Goal: Contribute content: Add original content to the website for others to see

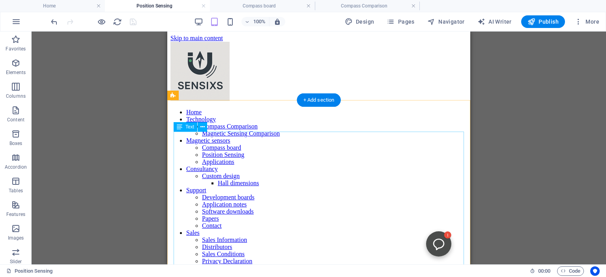
scroll to position [30, 0]
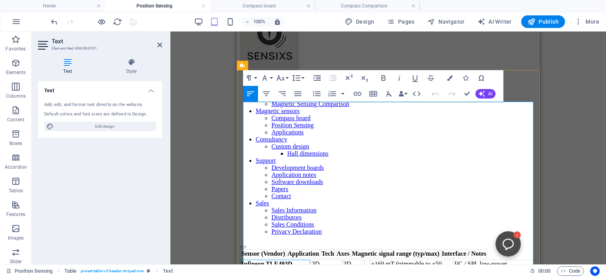
click at [278, 261] on strong "Infineon TLE493D family" at bounding box center [266, 268] width 51 height 14
drag, startPoint x: 248, startPoint y: 127, endPoint x: 280, endPoint y: 147, distance: 38.1
click at [280, 260] on td "Infineon TLE493D family" at bounding box center [274, 268] width 69 height 16
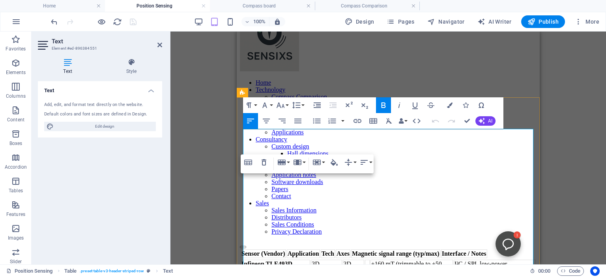
scroll to position [3, 0]
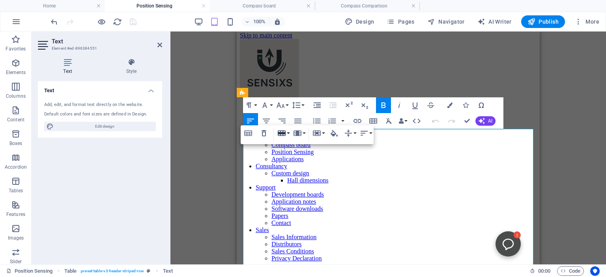
click at [286, 134] on button "Row" at bounding box center [283, 133] width 15 height 16
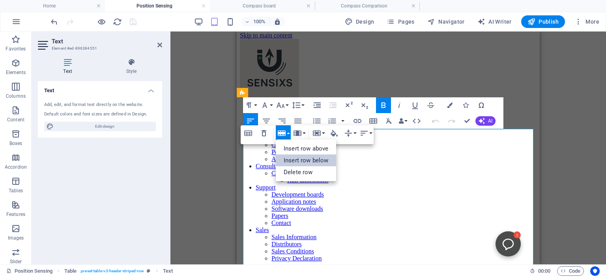
click at [298, 159] on link "Insert row below" at bounding box center [306, 161] width 60 height 12
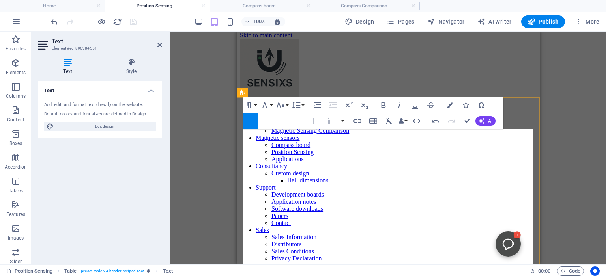
drag, startPoint x: 281, startPoint y: 218, endPoint x: 247, endPoint y: 204, distance: 36.9
drag, startPoint x: 275, startPoint y: 217, endPoint x: 246, endPoint y: 203, distance: 31.7
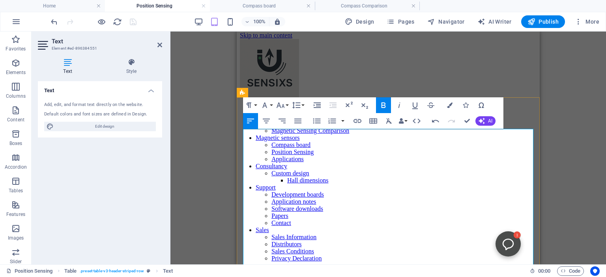
copy strong "Allegro A31315 (3DMAG)"
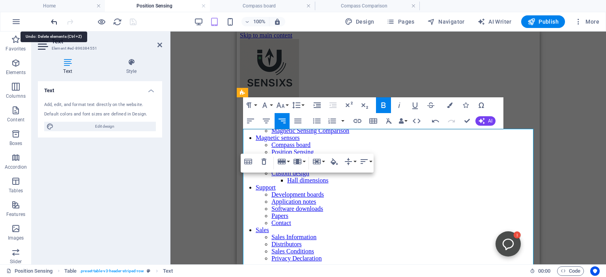
click at [54, 20] on icon "undo" at bounding box center [54, 21] width 9 height 9
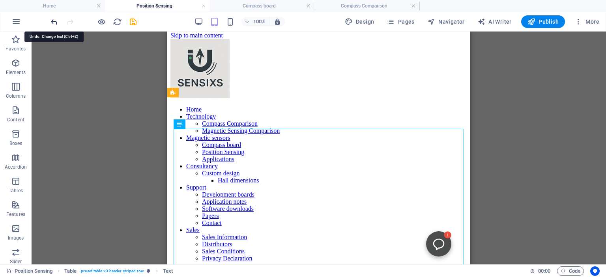
click at [56, 20] on icon "undo" at bounding box center [54, 21] width 9 height 9
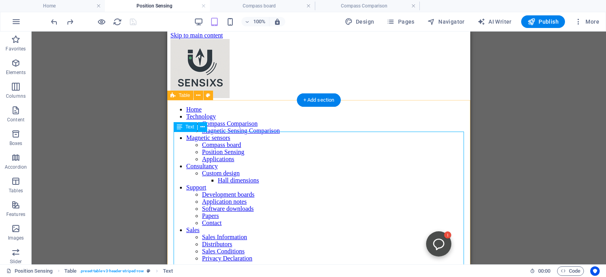
scroll to position [0, 0]
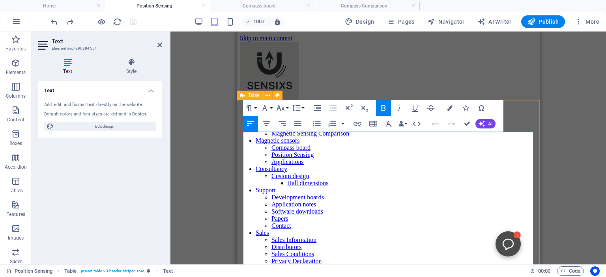
drag, startPoint x: 281, startPoint y: 171, endPoint x: 245, endPoint y: 158, distance: 38.8
click at [204, 100] on div "Drag here to replace the existing content. Press “Ctrl” if you want to create a…" at bounding box center [387, 148] width 435 height 233
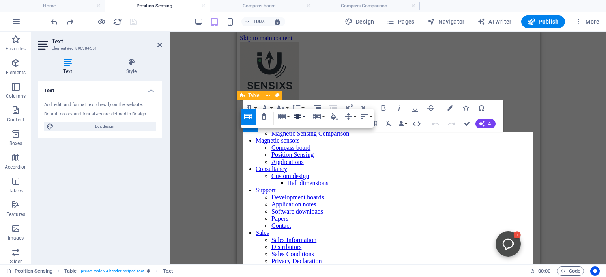
click at [295, 116] on icon "button" at bounding box center [297, 116] width 9 height 9
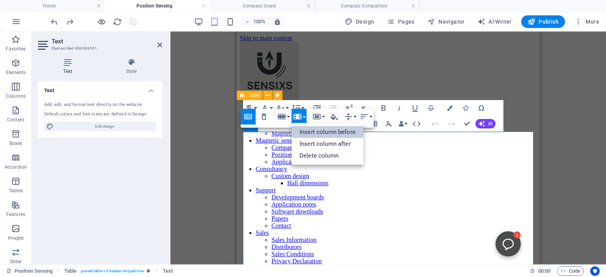
click at [327, 131] on link "Insert column before" at bounding box center [327, 132] width 72 height 12
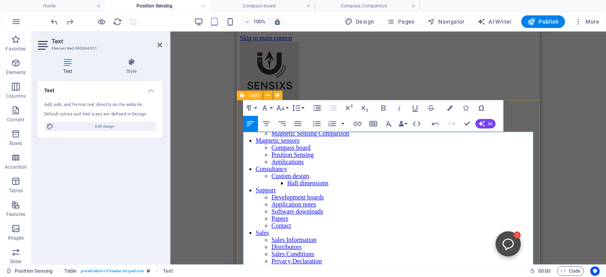
drag, startPoint x: 285, startPoint y: 141, endPoint x: 310, endPoint y: 150, distance: 27.2
copy th "Sensor (Vendor)"
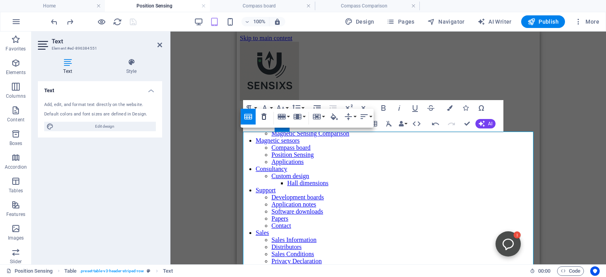
click at [264, 114] on icon "button" at bounding box center [263, 117] width 5 height 6
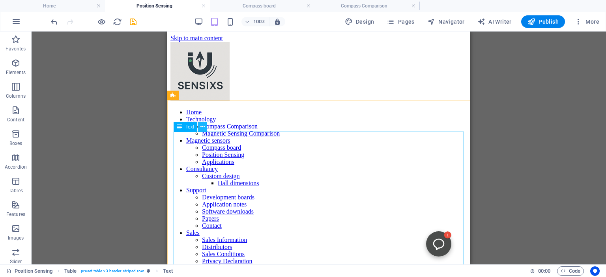
click at [201, 125] on icon at bounding box center [202, 127] width 4 height 8
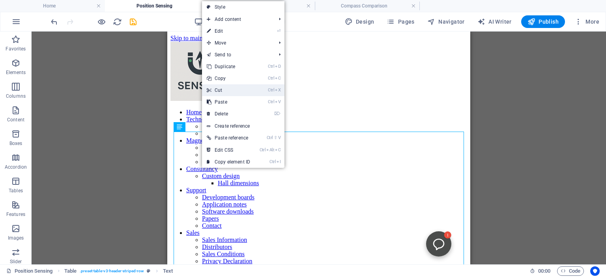
click at [223, 91] on link "Ctrl X Cut" at bounding box center [228, 90] width 53 height 12
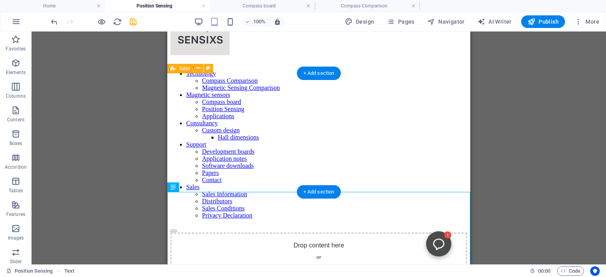
scroll to position [46, 0]
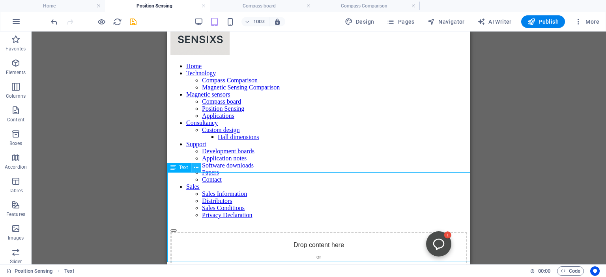
click at [196, 169] on icon at bounding box center [196, 168] width 4 height 8
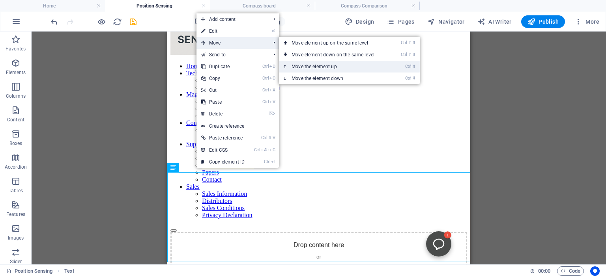
click at [301, 68] on link "Ctrl ⬆ Move the element up" at bounding box center [334, 67] width 111 height 12
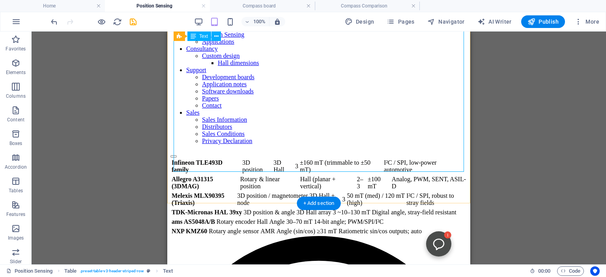
scroll to position [0, 0]
